Goal: Information Seeking & Learning: Learn about a topic

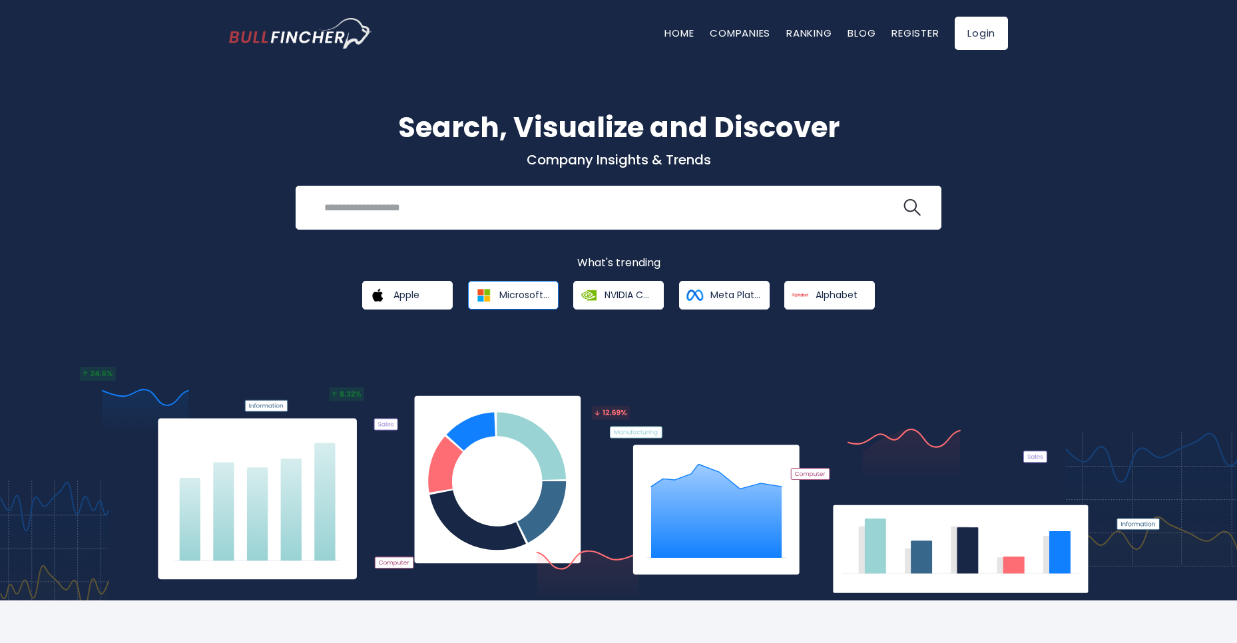
click at [499, 304] on link "Microsoft Corporation" at bounding box center [513, 295] width 91 height 29
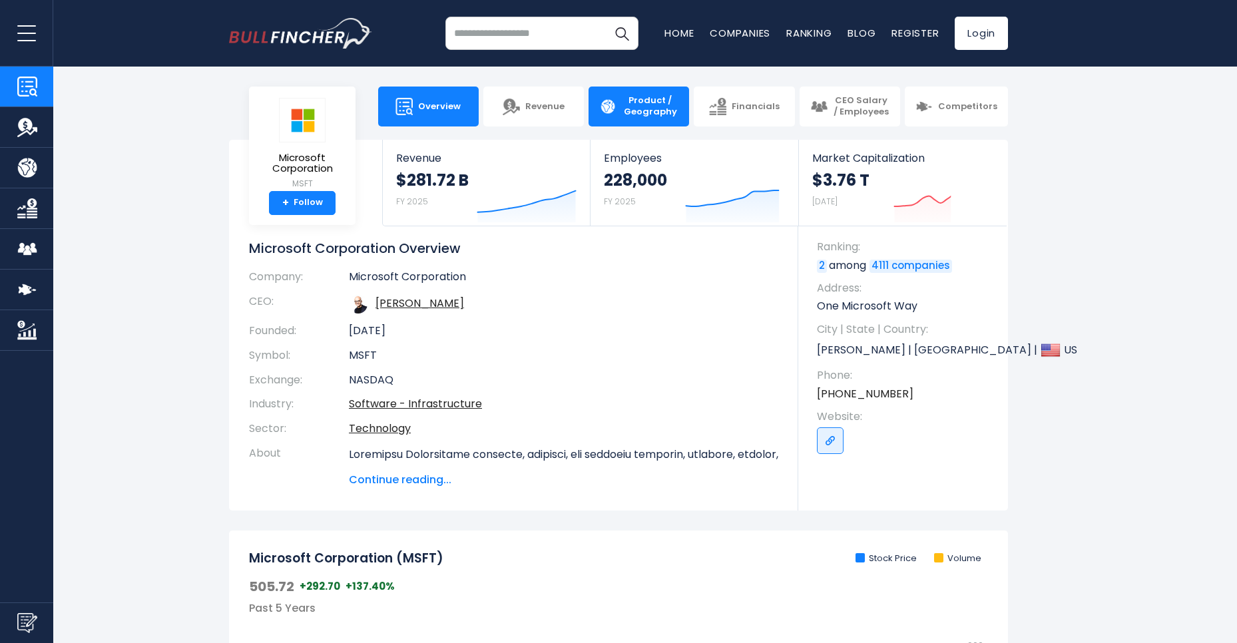
click at [649, 105] on span "Product / Geography" at bounding box center [650, 106] width 57 height 23
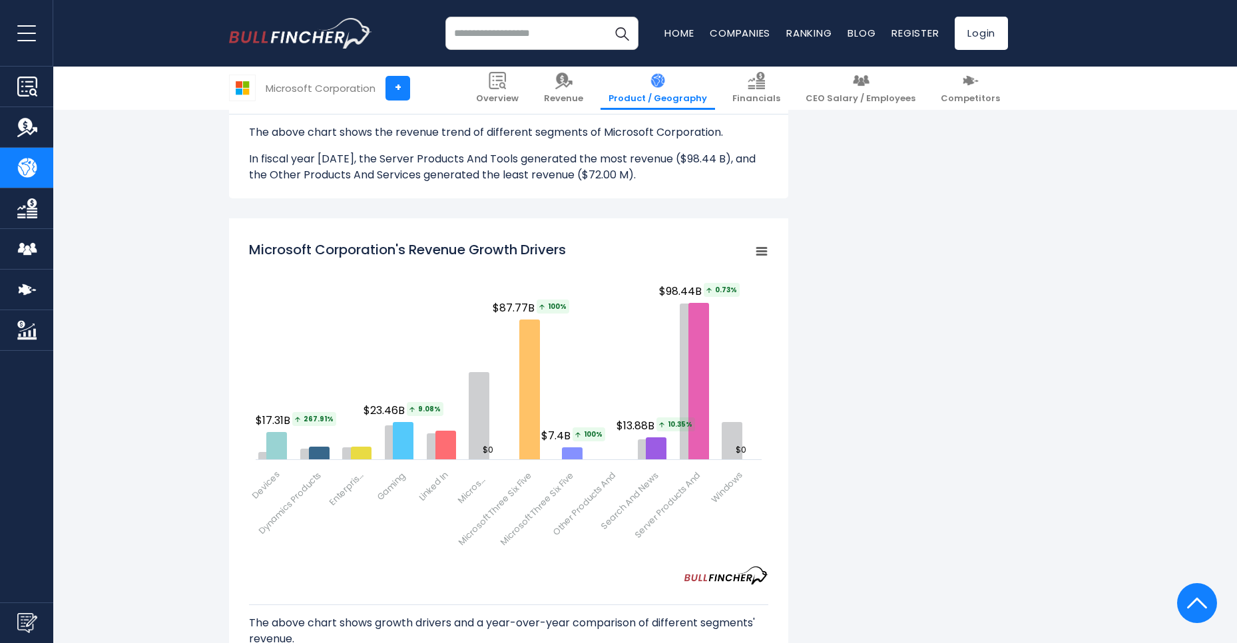
scroll to position [1757, 0]
